Goal: Check status

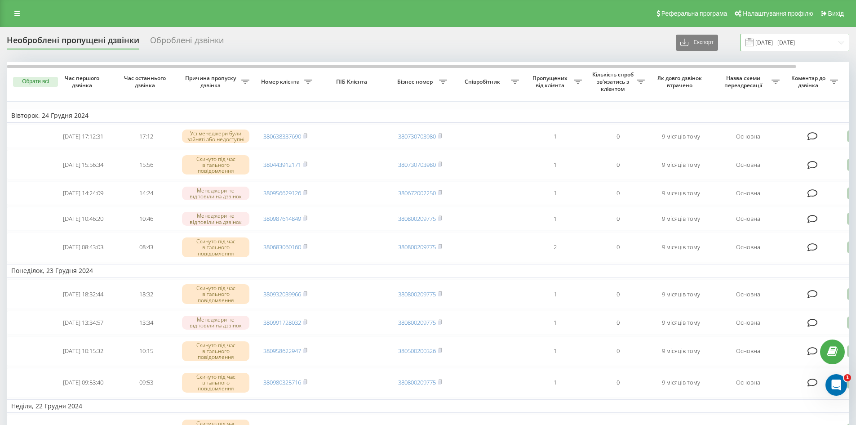
click at [777, 40] on input "24.11.2024 - 24.12.2024" at bounding box center [795, 43] width 109 height 18
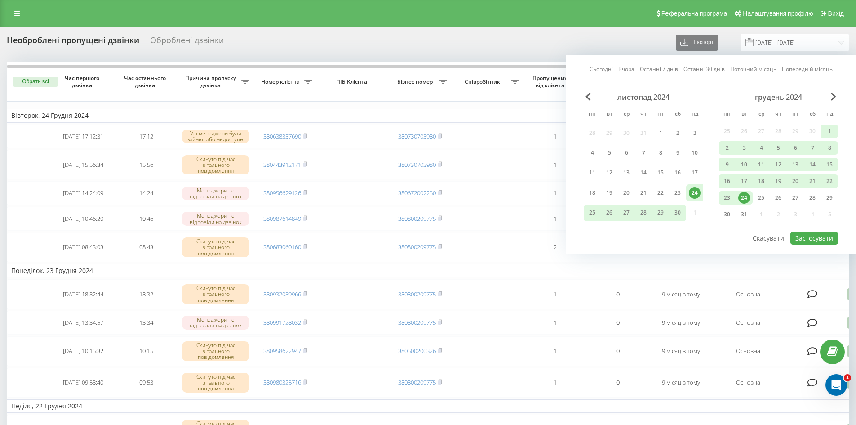
click at [842, 98] on div "Сьогодні Вчора Останні 7 днів Останні 30 днів Поточний місяць Попередній місяць…" at bounding box center [711, 154] width 290 height 198
click at [832, 92] on div "Сьогодні Вчора Останні 7 днів Останні 30 днів Поточний місяць Попередній місяць…" at bounding box center [711, 154] width 290 height 198
click at [836, 95] on span "Next Month" at bounding box center [833, 97] width 5 height 8
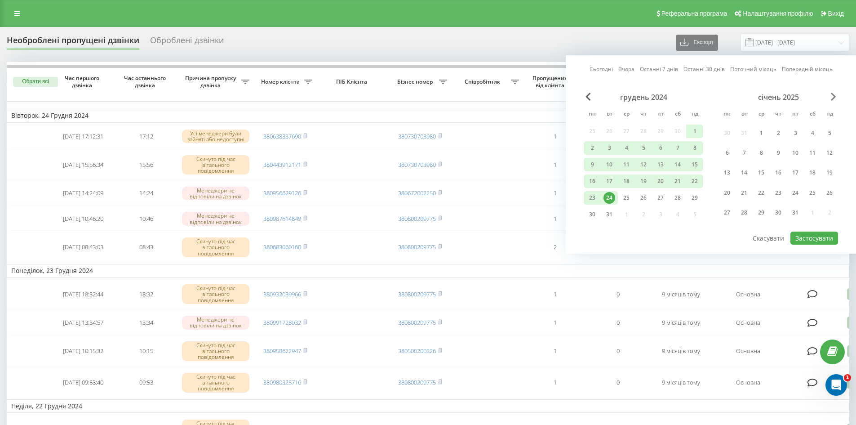
click at [836, 95] on span "Next Month" at bounding box center [833, 97] width 5 height 8
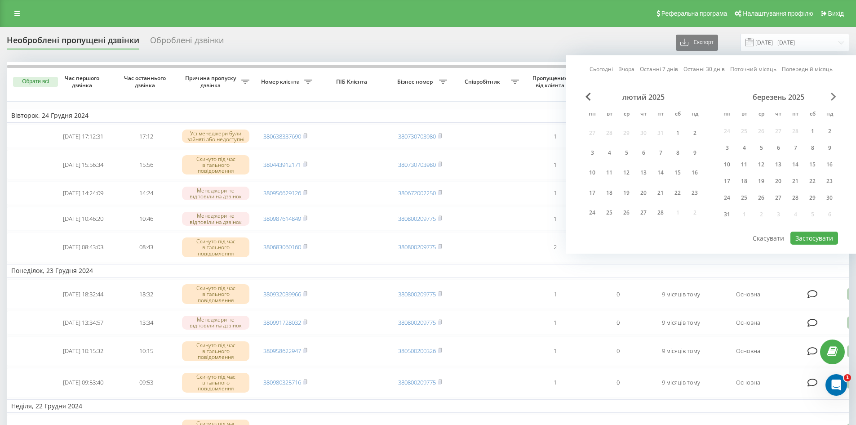
click at [836, 95] on span "Next Month" at bounding box center [833, 97] width 5 height 8
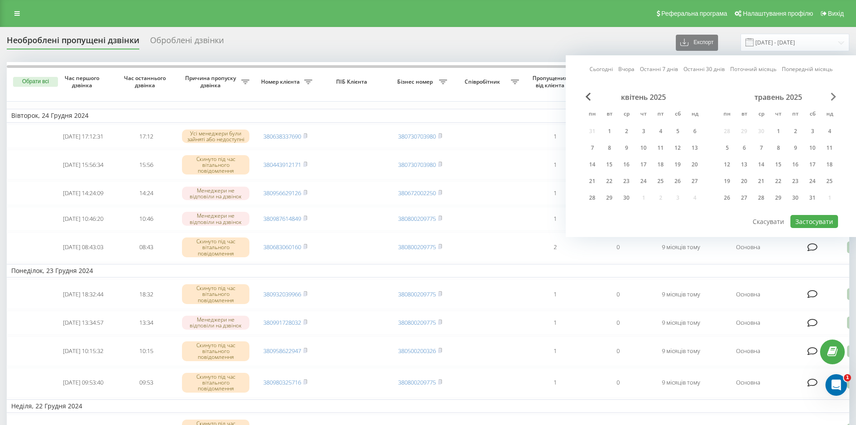
click at [832, 95] on span "Next Month" at bounding box center [833, 97] width 5 height 8
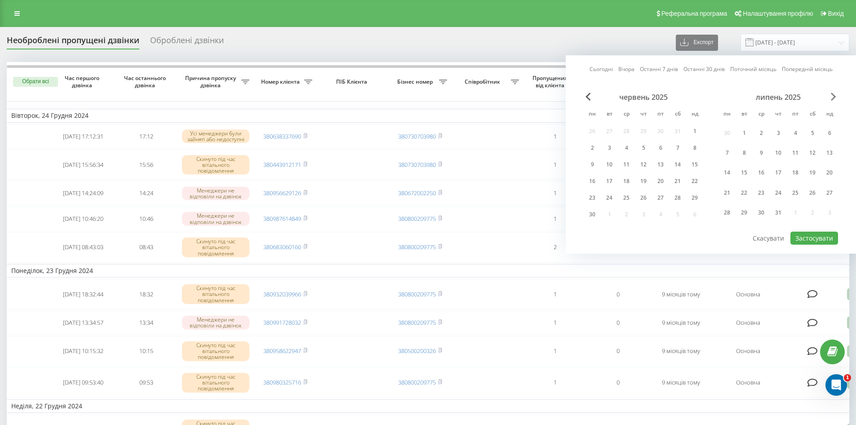
click at [833, 95] on span "Next Month" at bounding box center [833, 97] width 5 height 8
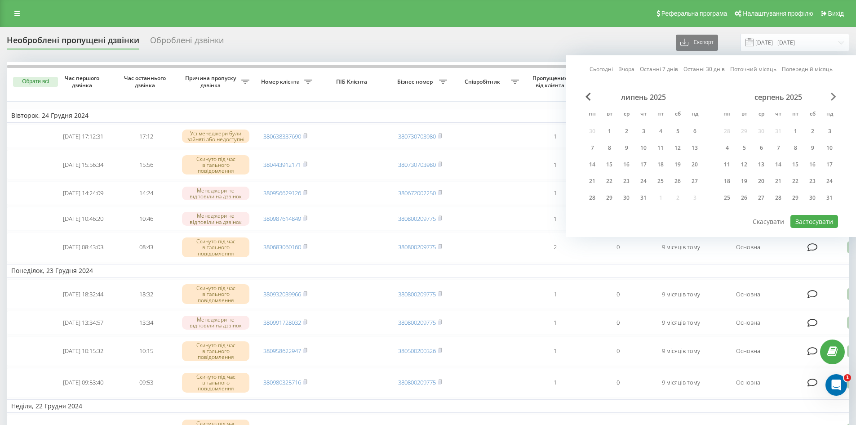
click at [833, 95] on span "Next Month" at bounding box center [833, 97] width 5 height 8
click at [676, 165] on div "20" at bounding box center [678, 165] width 12 height 12
click at [694, 167] on div "21" at bounding box center [695, 165] width 12 height 12
click at [664, 165] on div "19" at bounding box center [661, 165] width 12 height 12
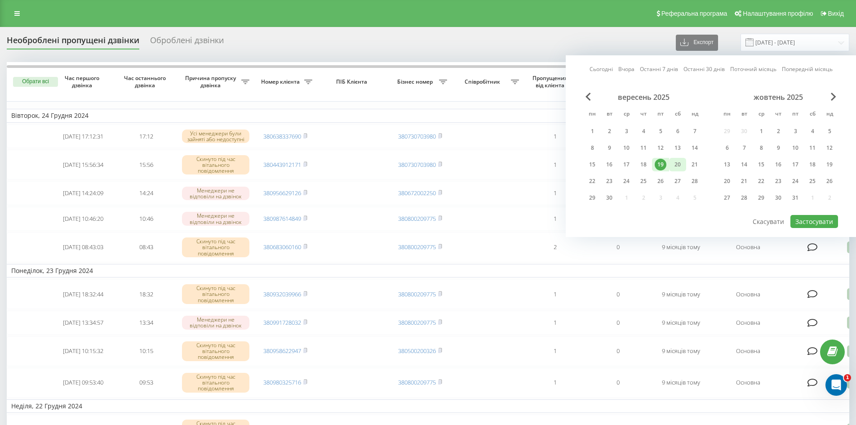
click at [676, 166] on div "20" at bounding box center [678, 165] width 12 height 12
click at [674, 167] on div "20" at bounding box center [678, 165] width 12 height 12
click at [807, 219] on button "Застосувати" at bounding box center [814, 221] width 48 height 13
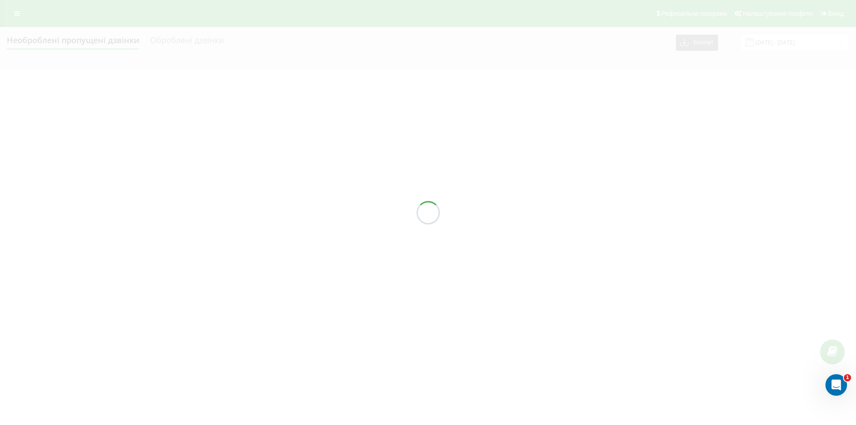
type input "[DATE] - [DATE]"
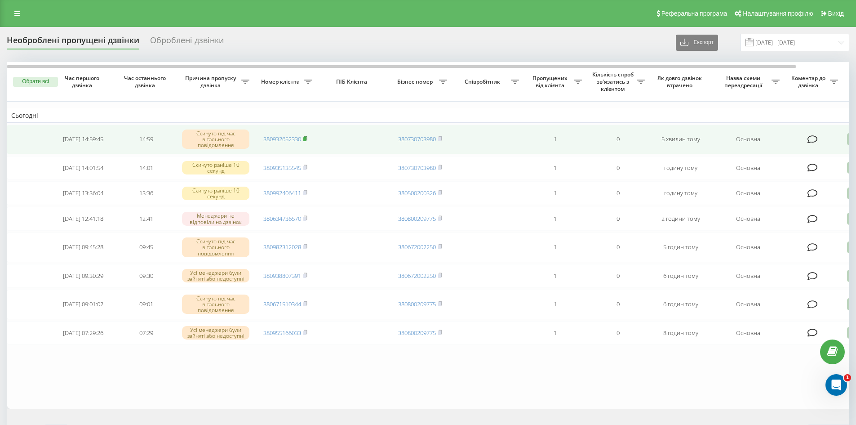
click at [306, 138] on rect at bounding box center [304, 139] width 3 height 4
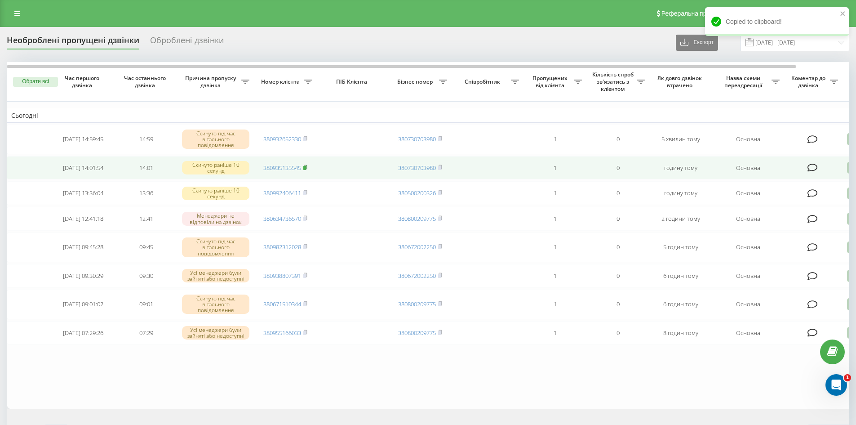
click at [307, 169] on icon at bounding box center [305, 166] width 3 height 4
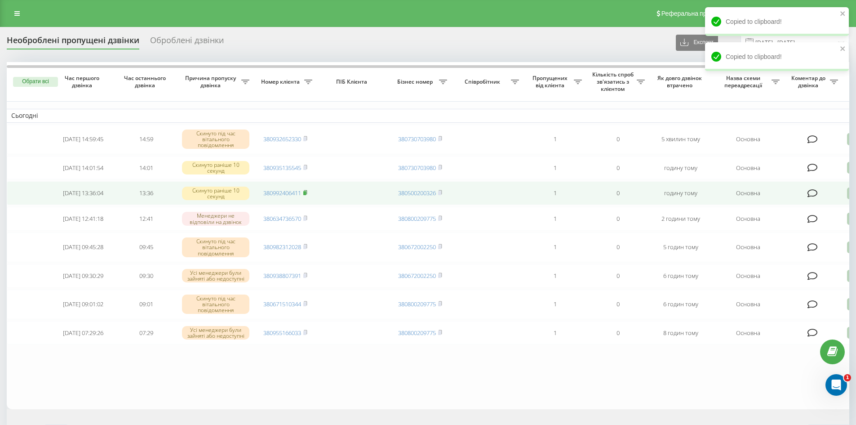
click at [307, 195] on icon at bounding box center [305, 192] width 4 height 5
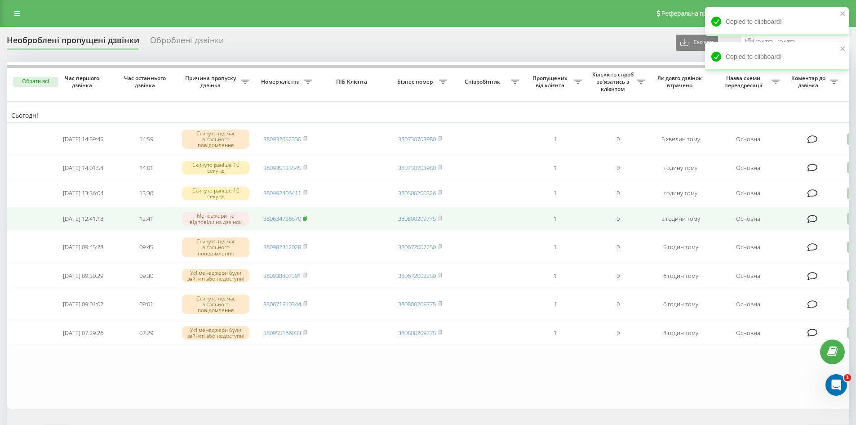
click at [307, 221] on icon at bounding box center [305, 217] width 4 height 5
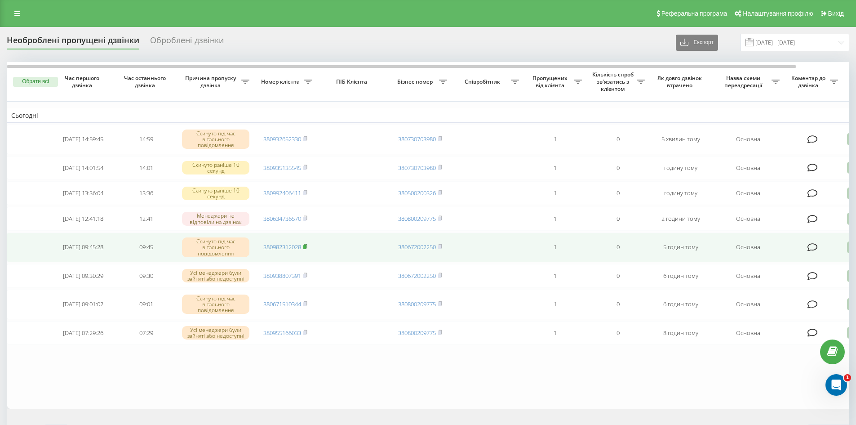
click at [306, 249] on rect at bounding box center [304, 247] width 3 height 4
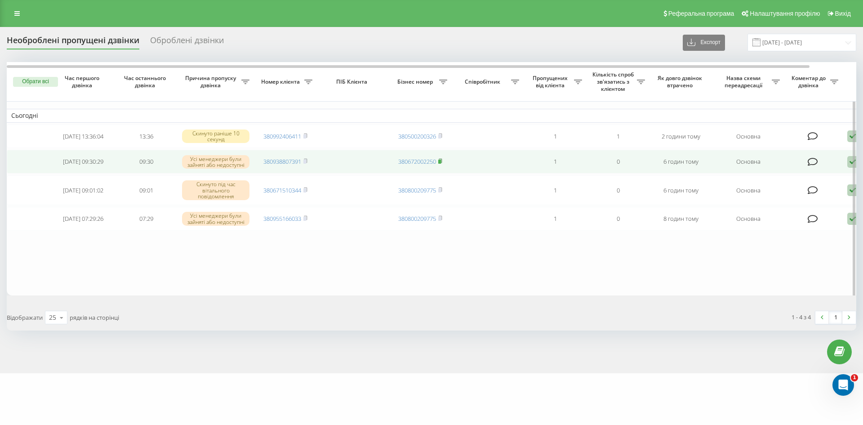
click at [442, 162] on icon at bounding box center [440, 160] width 4 height 5
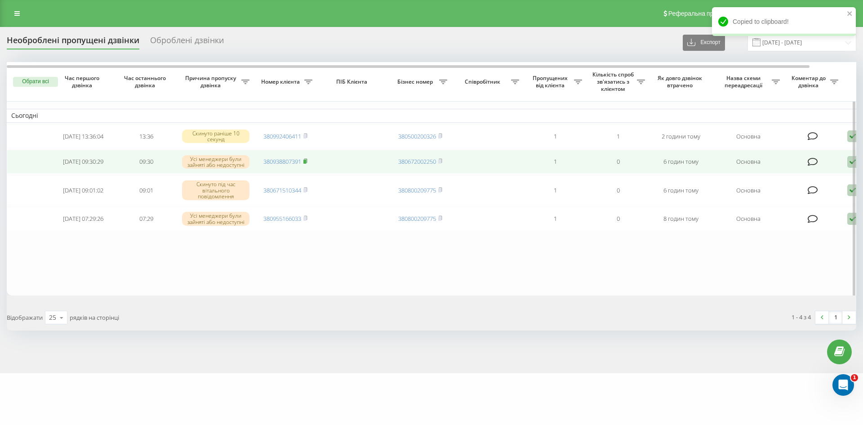
click at [307, 164] on icon at bounding box center [305, 160] width 4 height 5
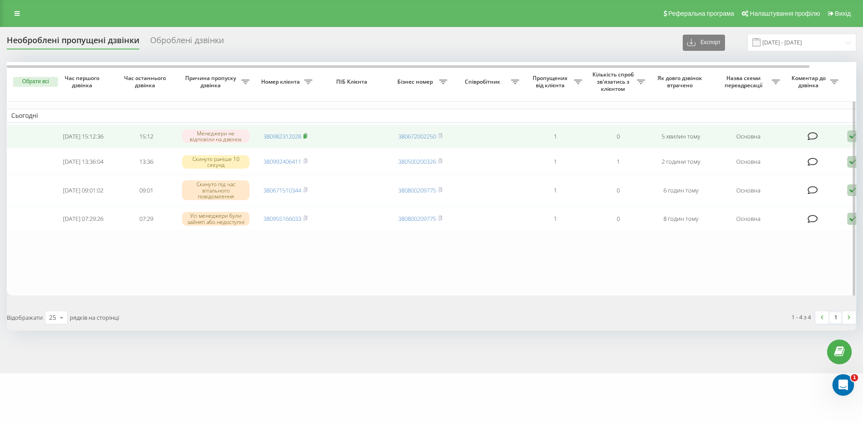
click at [306, 136] on rect at bounding box center [304, 136] width 3 height 4
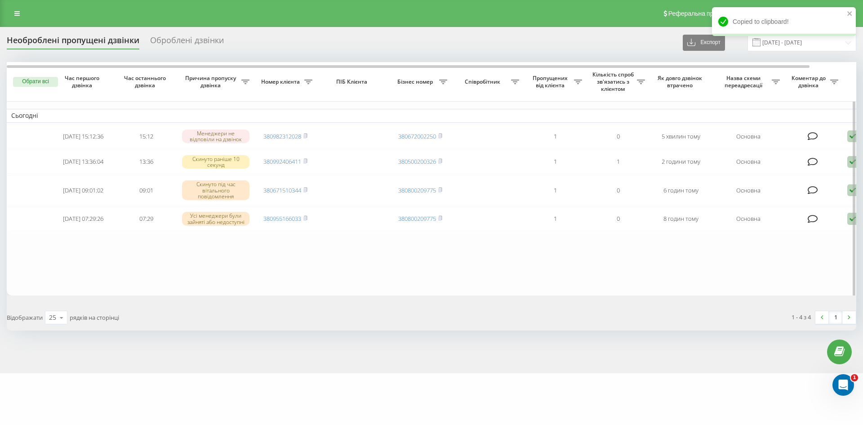
click at [362, 279] on table "Сьогодні [DATE] 15:12:36 15:12 Менеджери не відповіли на дзвінок 380982312028 3…" at bounding box center [456, 178] width 899 height 233
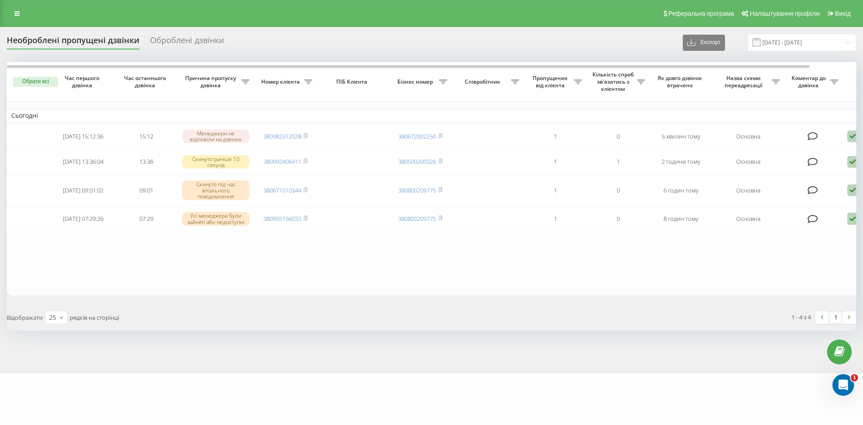
click at [571, 316] on div "1 - 4 з 4 1" at bounding box center [646, 317] width 431 height 26
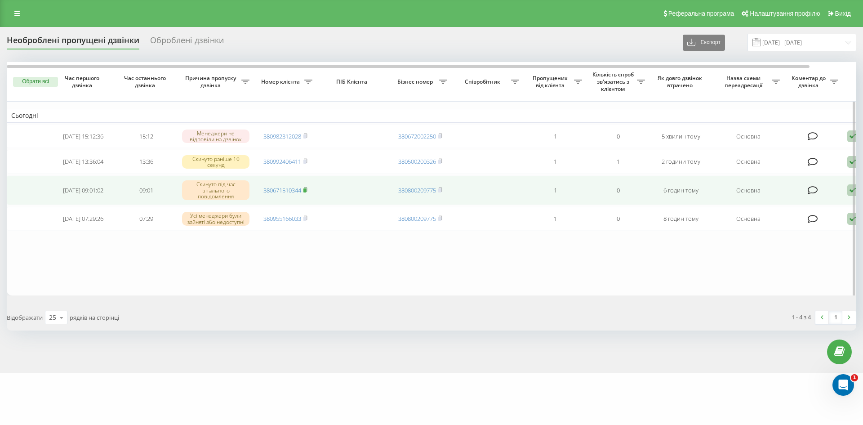
click at [306, 192] on rect at bounding box center [304, 190] width 3 height 4
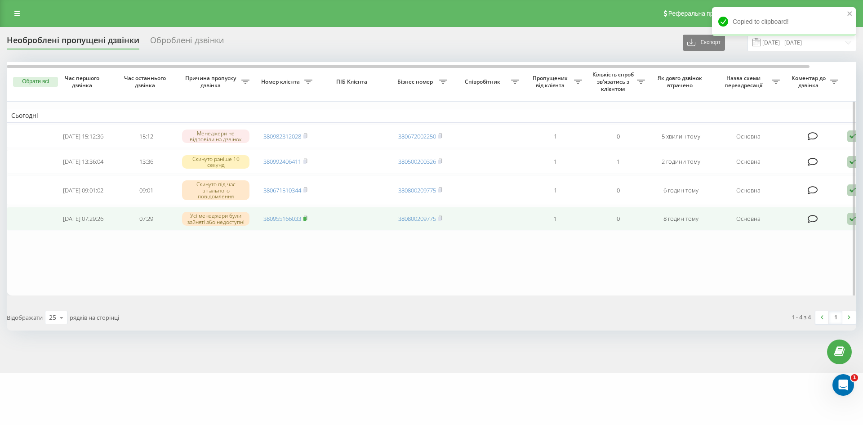
click at [306, 221] on rect at bounding box center [304, 219] width 3 height 4
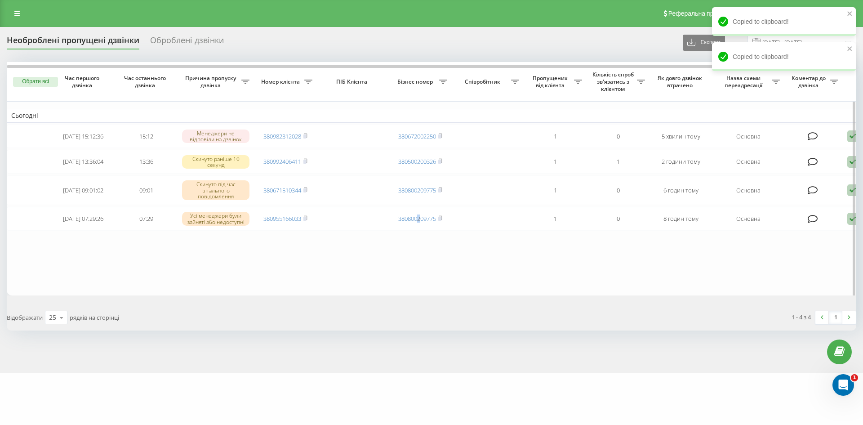
drag, startPoint x: 418, startPoint y: 282, endPoint x: 407, endPoint y: 294, distance: 16.2
click at [417, 283] on table "Сьогодні [DATE] 15:12:36 15:12 Менеджери не відповіли на дзвінок 380982312028 3…" at bounding box center [456, 178] width 899 height 233
